Goal: Check status: Check status

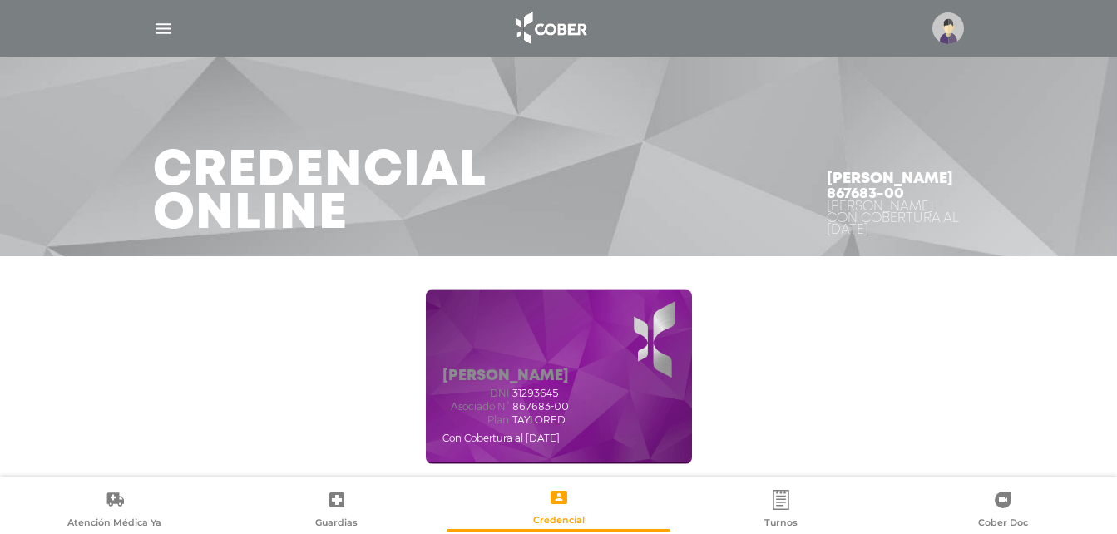
click at [163, 32] on img "button" at bounding box center [163, 28] width 21 height 21
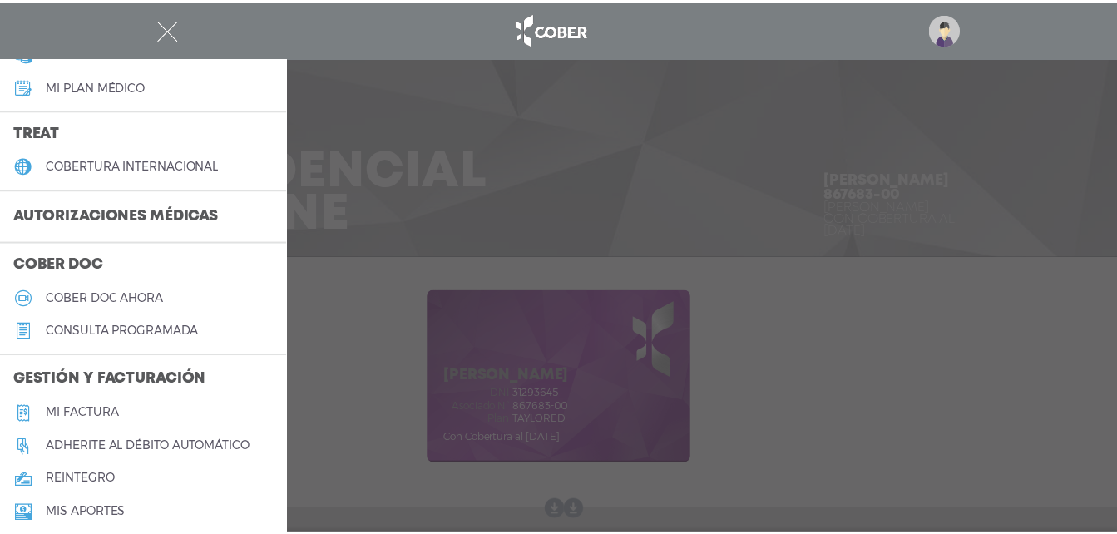
scroll to position [303, 0]
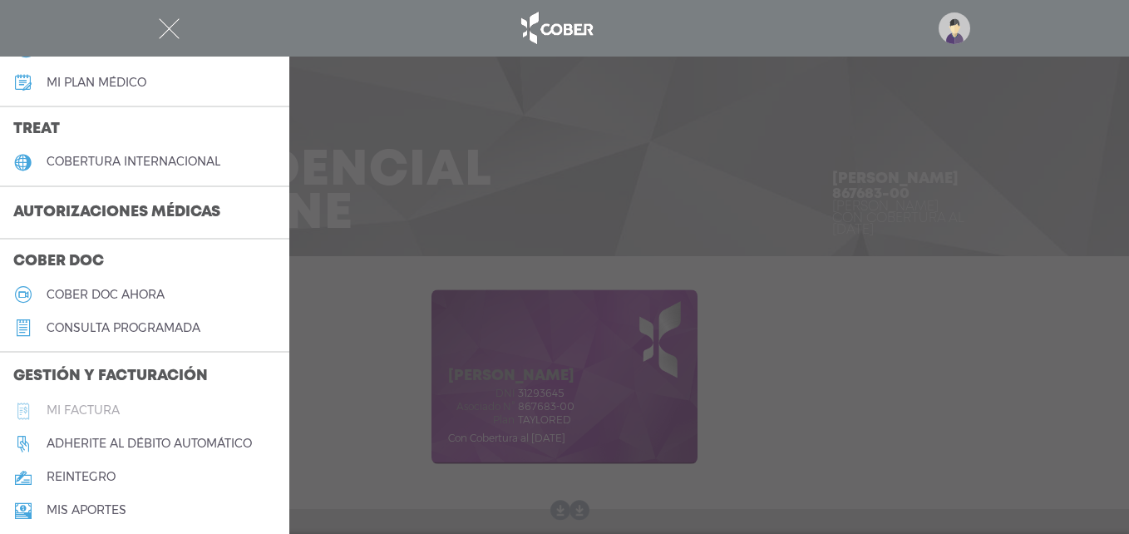
click at [104, 412] on h5 "Mi factura" at bounding box center [83, 410] width 73 height 14
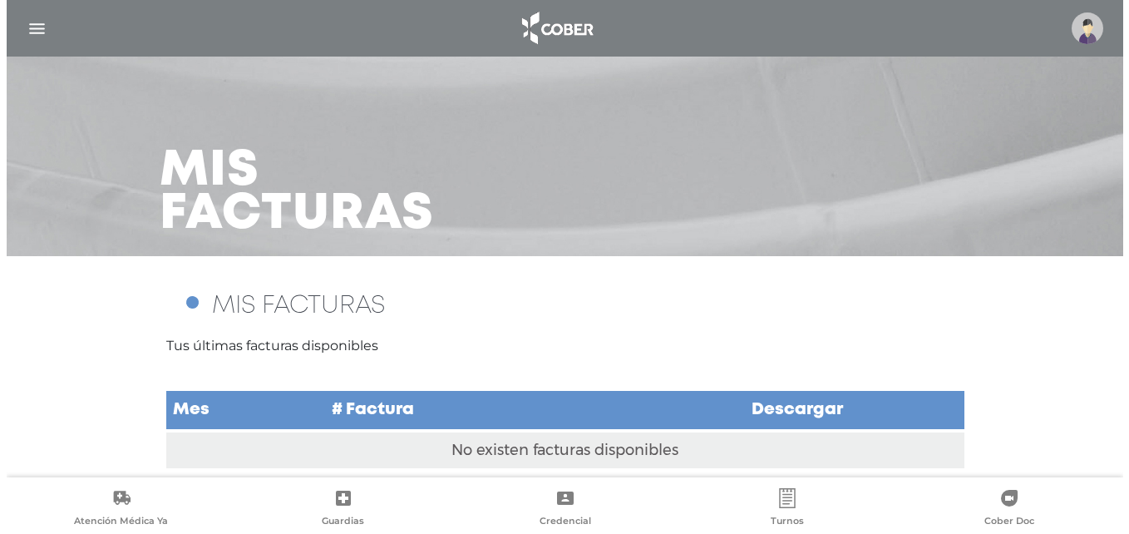
scroll to position [12, 0]
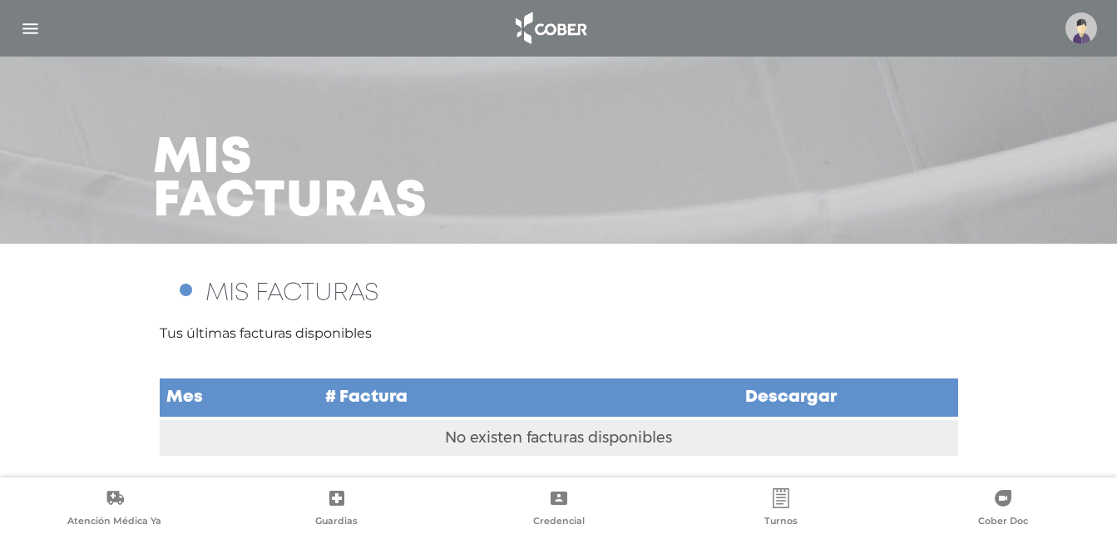
click at [531, 436] on td "No existen facturas disponibles" at bounding box center [559, 437] width 798 height 38
drag, startPoint x: 33, startPoint y: 26, endPoint x: 36, endPoint y: 40, distance: 14.4
click at [32, 28] on img "button" at bounding box center [30, 28] width 21 height 21
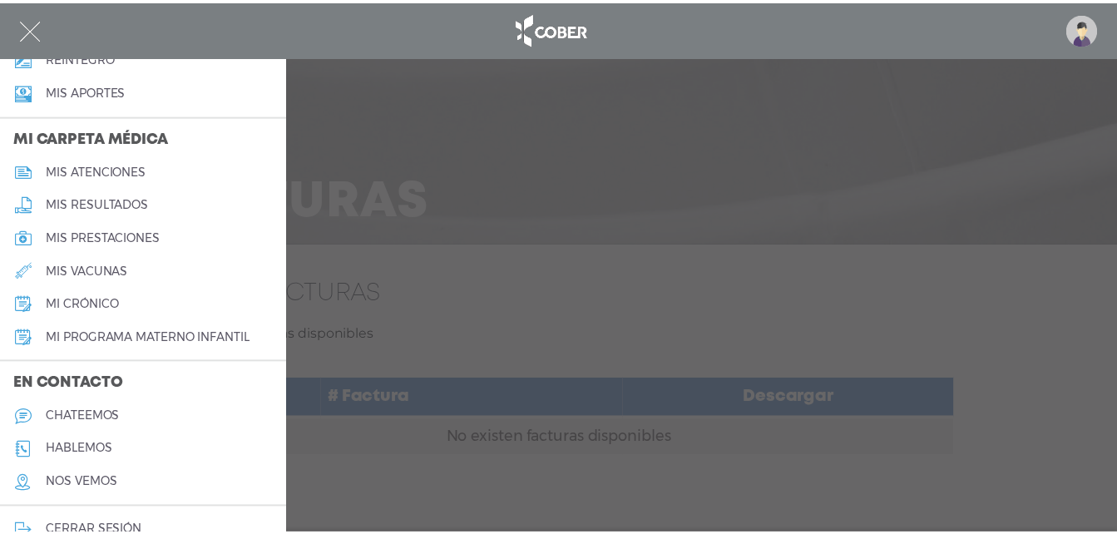
scroll to position [749, 0]
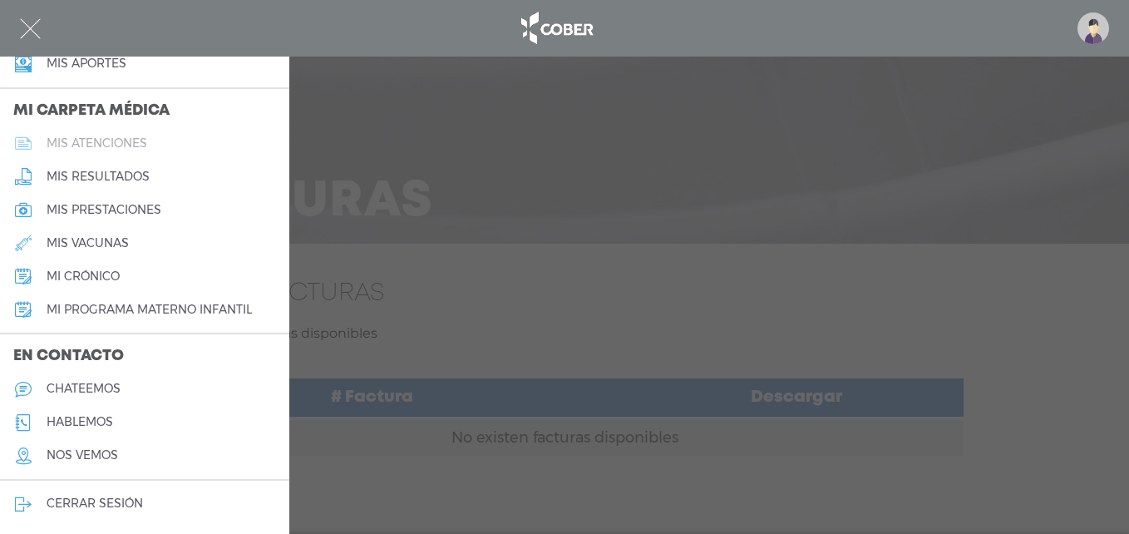
click at [141, 143] on h5 "mis atenciones" at bounding box center [97, 143] width 101 height 14
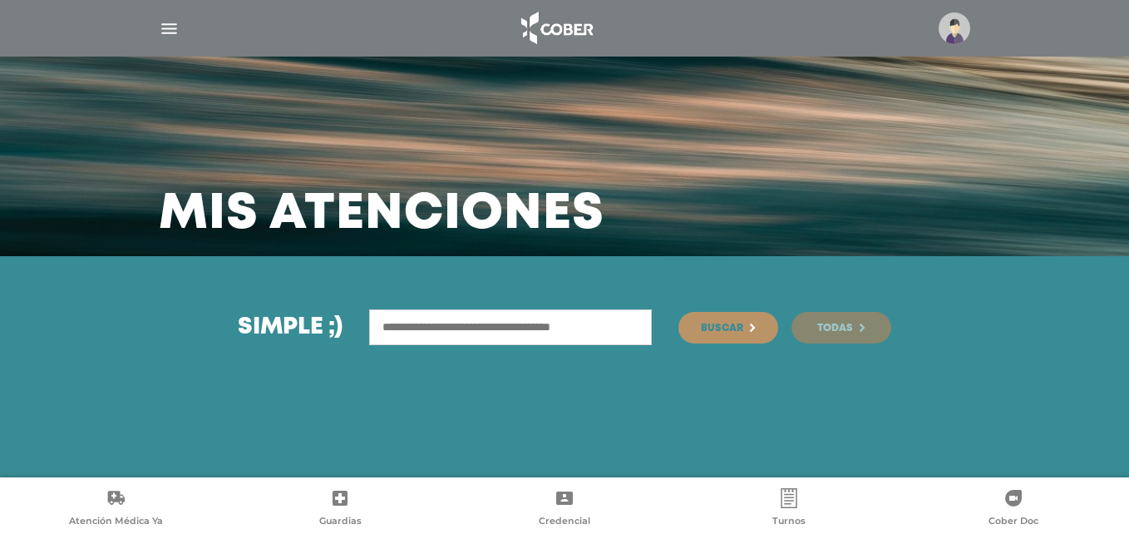
click at [841, 333] on span "Todas" at bounding box center [835, 328] width 36 height 10
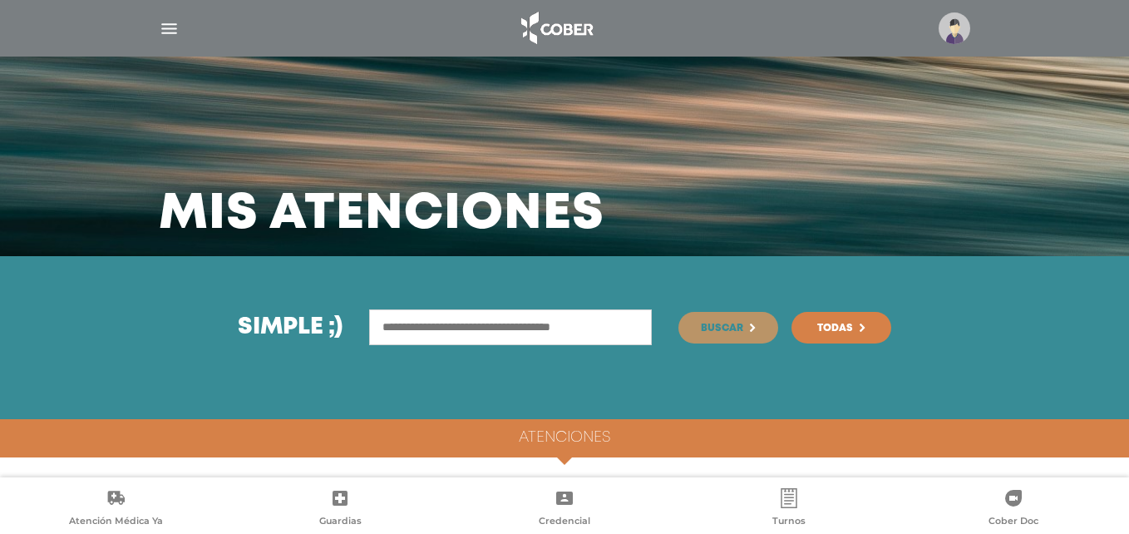
drag, startPoint x: 1104, startPoint y: 440, endPoint x: 1081, endPoint y: 321, distance: 121.2
click at [1081, 321] on div "Simple ;) Buscar" at bounding box center [564, 366] width 1129 height 221
click at [768, 409] on div "Simple ;) Buscar Todas" at bounding box center [564, 337] width 1129 height 163
drag, startPoint x: 570, startPoint y: 462, endPoint x: 592, endPoint y: 407, distance: 60.1
click at [586, 407] on div "Simple ;) Buscar" at bounding box center [564, 366] width 1129 height 221
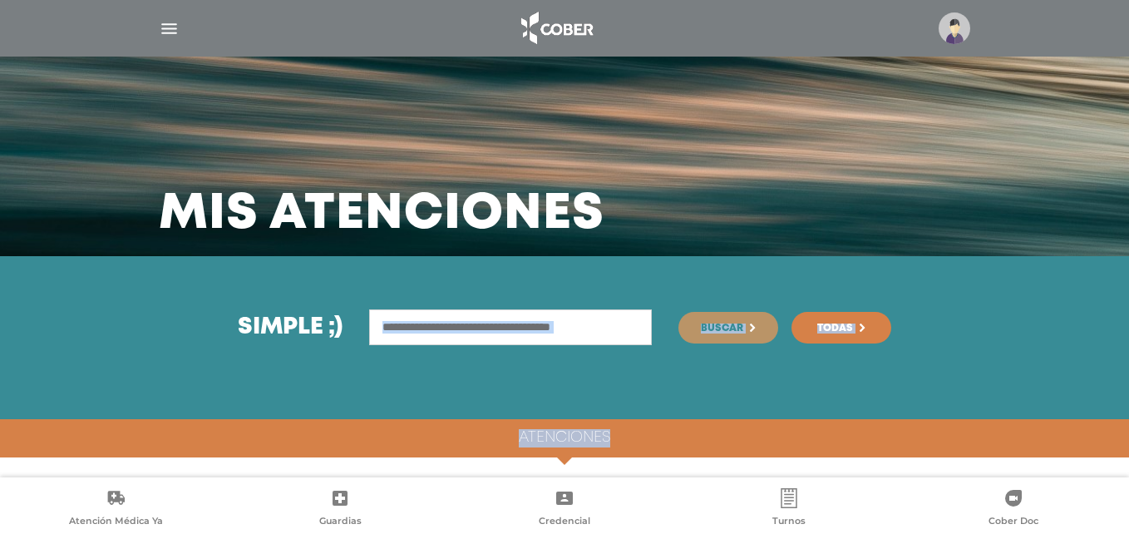
drag, startPoint x: 976, startPoint y: 276, endPoint x: 478, endPoint y: 68, distance: 539.7
click at [976, 274] on div "Simple ;) Buscar Todas" at bounding box center [564, 337] width 1129 height 163
